Goal: Find specific page/section: Find specific page/section

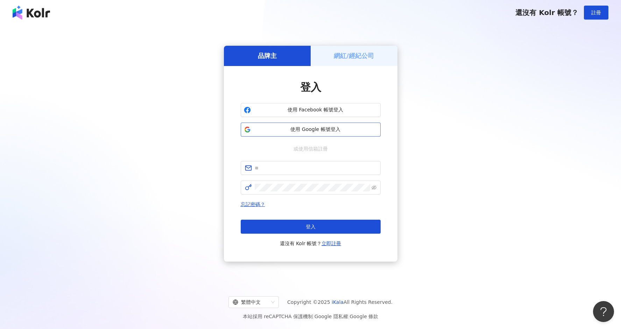
click at [318, 134] on button "使用 Google 帳號登入" at bounding box center [311, 130] width 140 height 14
